Goal: Task Accomplishment & Management: Use online tool/utility

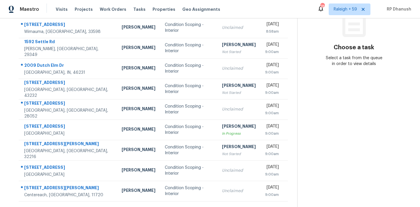
scroll to position [97, 0]
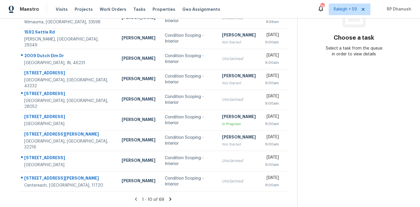
click at [169, 197] on icon at bounding box center [170, 199] width 5 height 5
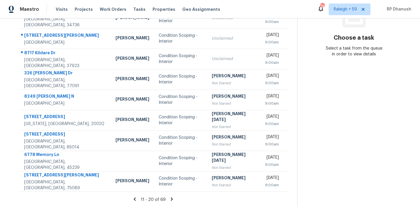
click at [172, 198] on icon at bounding box center [171, 199] width 5 height 5
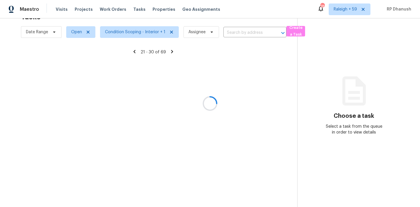
scroll to position [18, 0]
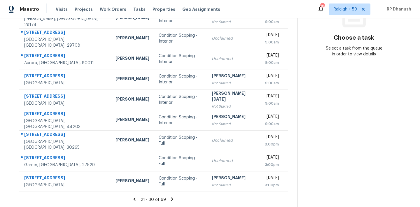
click at [172, 198] on icon at bounding box center [172, 198] width 2 height 3
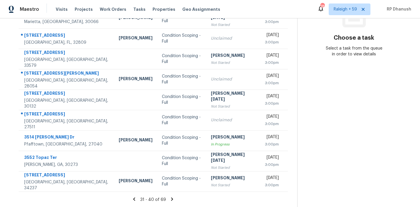
click at [171, 199] on icon at bounding box center [172, 198] width 2 height 3
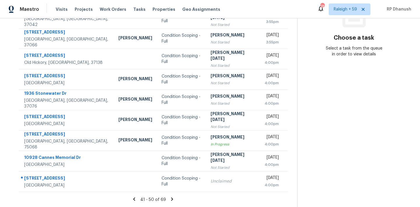
click at [171, 199] on icon at bounding box center [172, 198] width 2 height 3
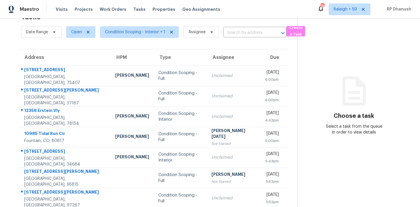
scroll to position [97, 0]
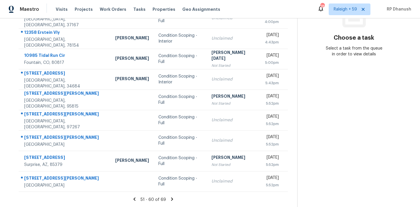
click at [171, 199] on icon at bounding box center [172, 198] width 2 height 3
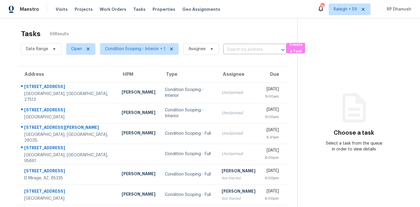
scroll to position [0, 0]
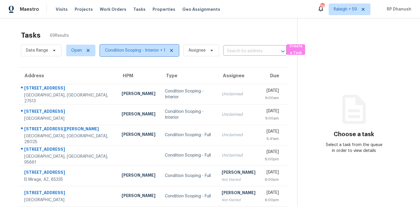
click at [141, 55] on span "Condition Scoping - Interior + 1" at bounding box center [139, 51] width 79 height 12
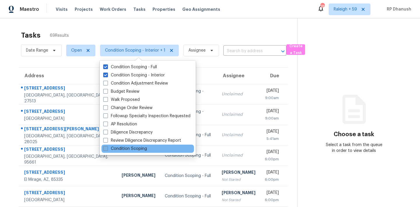
click at [125, 148] on label "Condition Scoping" at bounding box center [125, 149] width 44 height 6
click at [107, 148] on input "Condition Scoping" at bounding box center [105, 148] width 4 height 4
checkbox input "true"
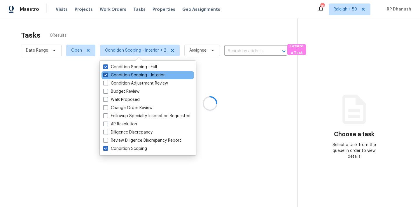
click at [123, 74] on label "Condition Scoping - Interior" at bounding box center [134, 75] width 62 height 6
click at [107, 74] on input "Condition Scoping - Interior" at bounding box center [105, 74] width 4 height 4
checkbox input "false"
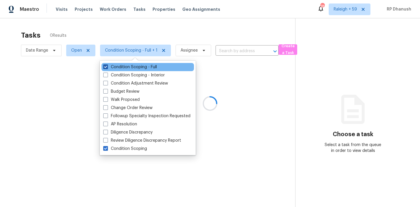
click at [123, 66] on label "Condition Scoping - Full" at bounding box center [130, 67] width 54 height 6
click at [107, 66] on input "Condition Scoping - Full" at bounding box center [105, 66] width 4 height 4
checkbox input "false"
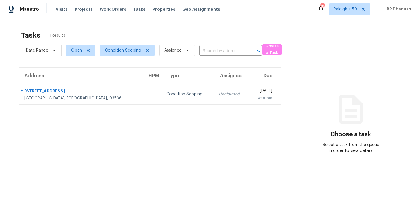
click at [258, 120] on section "Tasks 1 Results Date Range Open Condition Scoping Assignee ​ Create a Task Addr…" at bounding box center [149, 127] width 281 height 198
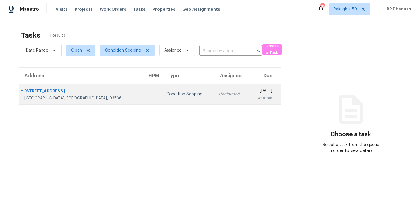
click at [254, 94] on div "[DATE]" at bounding box center [263, 91] width 19 height 7
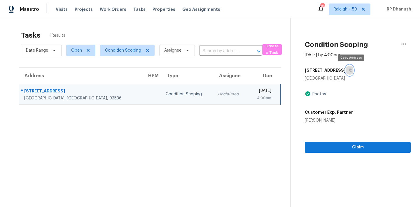
click at [352, 70] on icon "button" at bounding box center [351, 71] width 4 height 4
click at [117, 53] on span "Condition Scoping" at bounding box center [123, 51] width 36 height 6
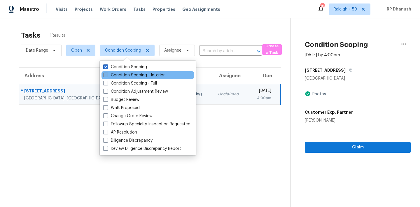
click at [125, 76] on label "Condition Scoping - Interior" at bounding box center [134, 75] width 62 height 6
click at [107, 76] on input "Condition Scoping - Interior" at bounding box center [105, 74] width 4 height 4
checkbox input "true"
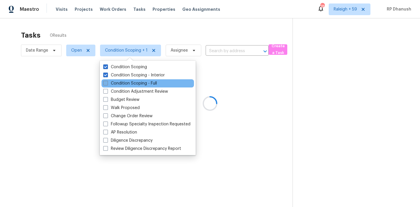
click at [125, 82] on label "Condition Scoping - Full" at bounding box center [130, 84] width 54 height 6
click at [107, 82] on input "Condition Scoping - Full" at bounding box center [105, 83] width 4 height 4
checkbox input "true"
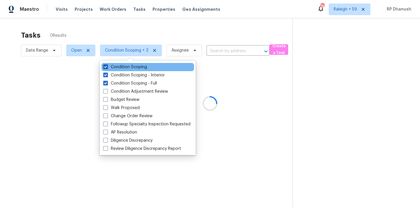
click at [125, 67] on label "Condition Scoping" at bounding box center [125, 67] width 44 height 6
click at [107, 67] on input "Condition Scoping" at bounding box center [105, 66] width 4 height 4
checkbox input "false"
